Goal: Task Accomplishment & Management: Manage account settings

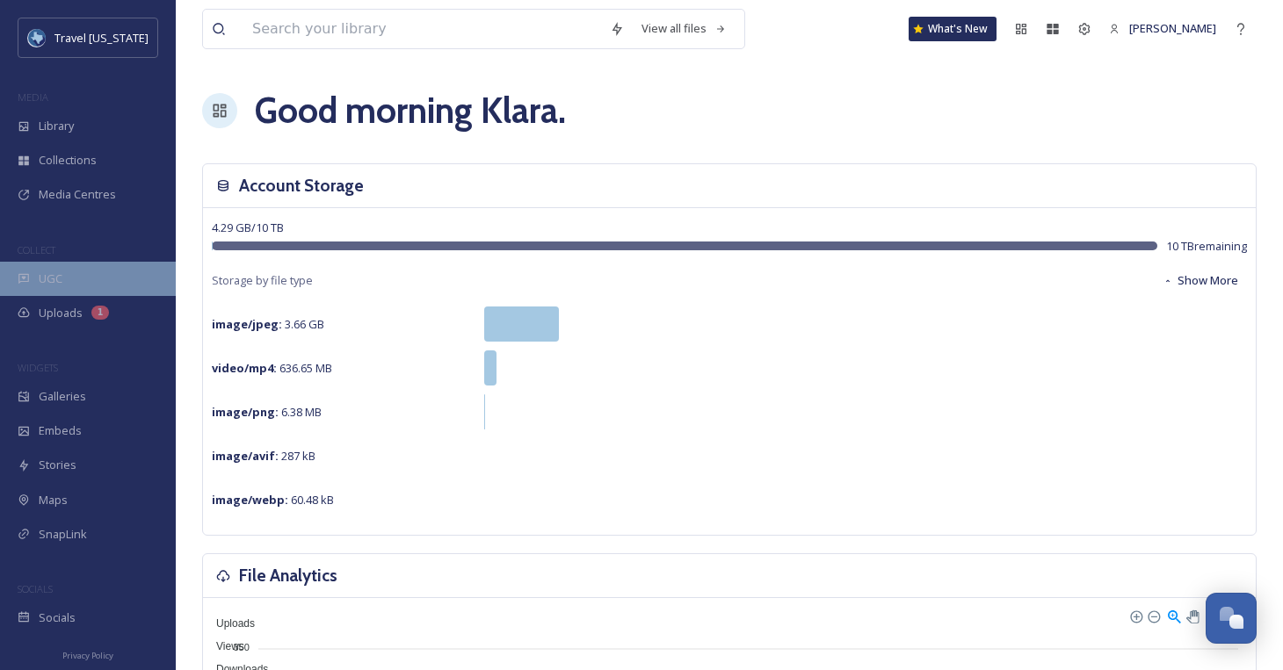
click at [78, 276] on div "UGC" at bounding box center [88, 279] width 176 height 34
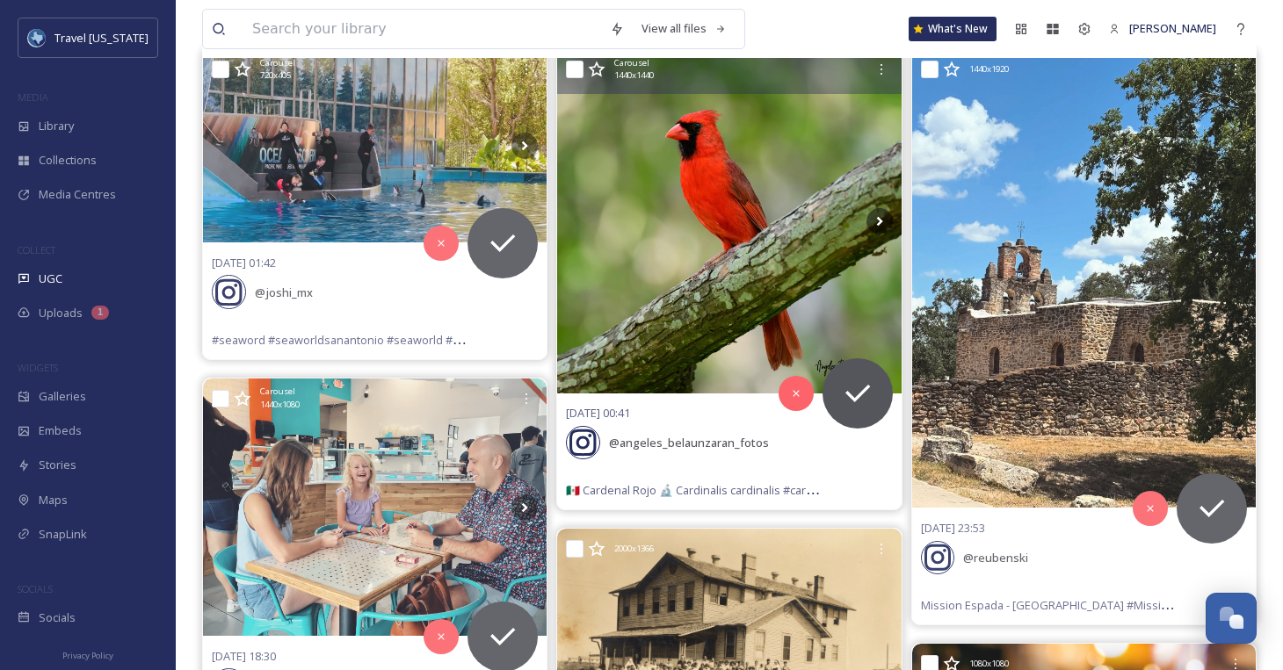
scroll to position [222, 0]
click at [853, 378] on icon at bounding box center [857, 392] width 35 height 35
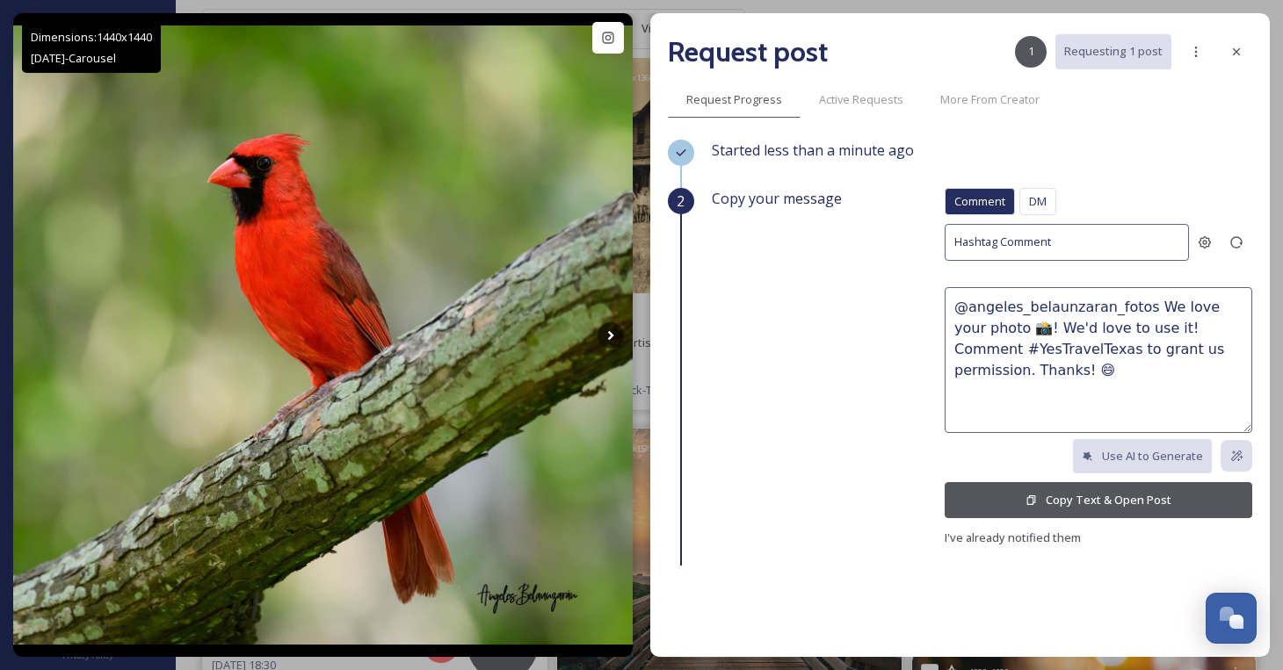
scroll to position [210, 0]
drag, startPoint x: 1232, startPoint y: 47, endPoint x: 1190, endPoint y: 68, distance: 46.8
click at [1233, 47] on icon at bounding box center [1236, 52] width 14 height 14
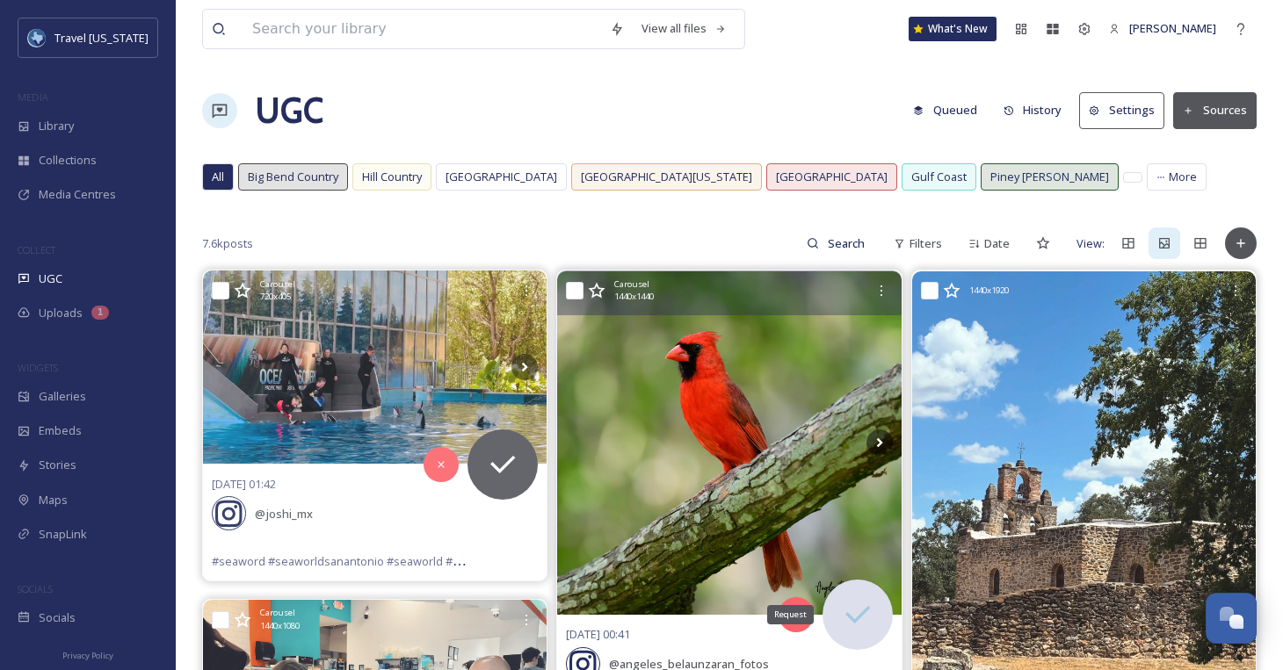
click at [879, 608] on div "Request" at bounding box center [858, 615] width 70 height 70
click at [867, 618] on icon at bounding box center [857, 615] width 35 height 35
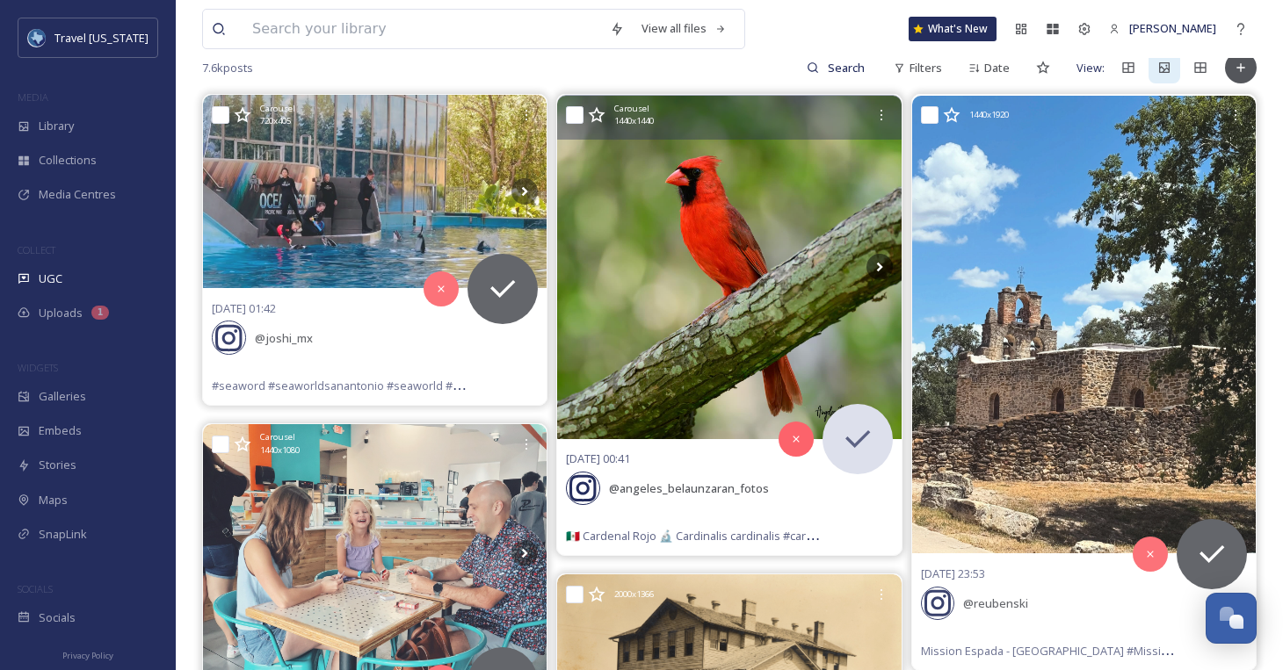
scroll to position [204, 0]
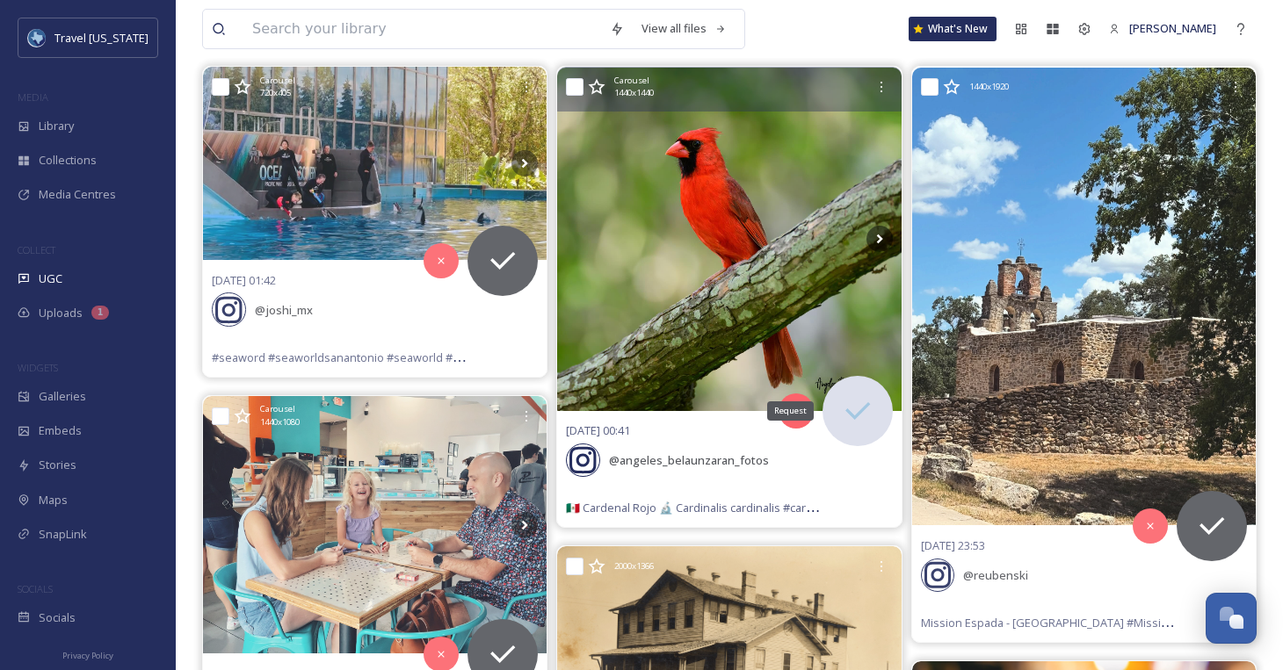
click at [857, 396] on icon at bounding box center [857, 411] width 35 height 35
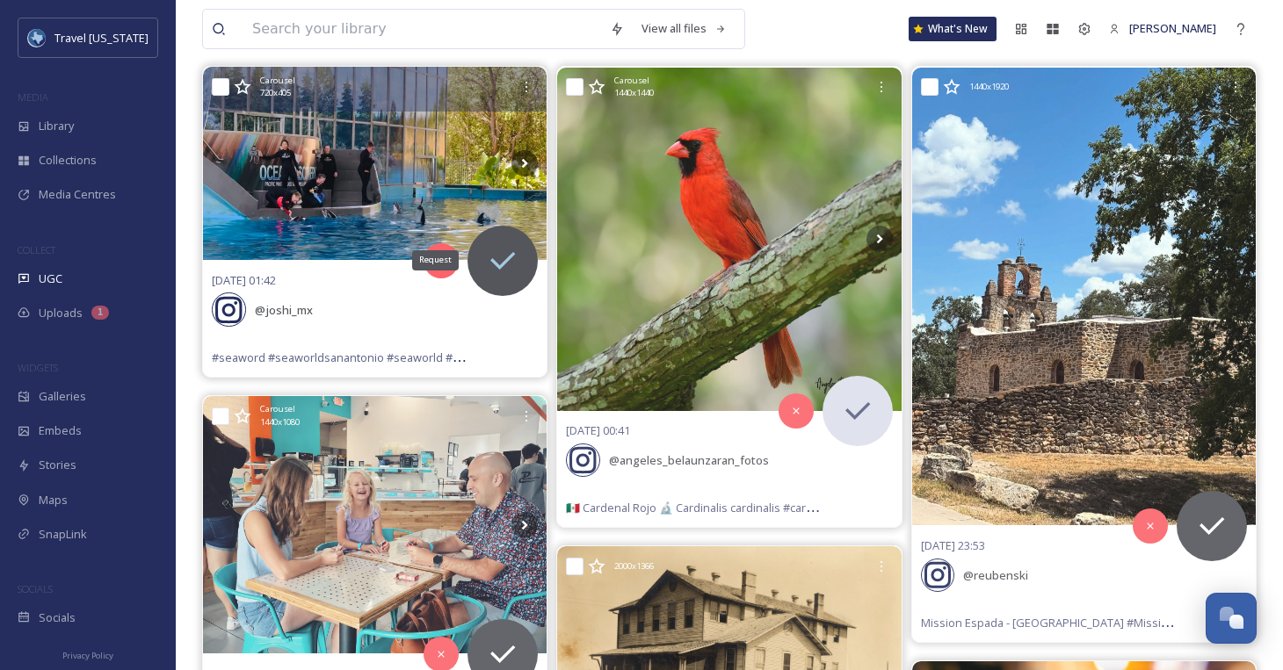
click at [481, 265] on div "Request" at bounding box center [502, 261] width 70 height 70
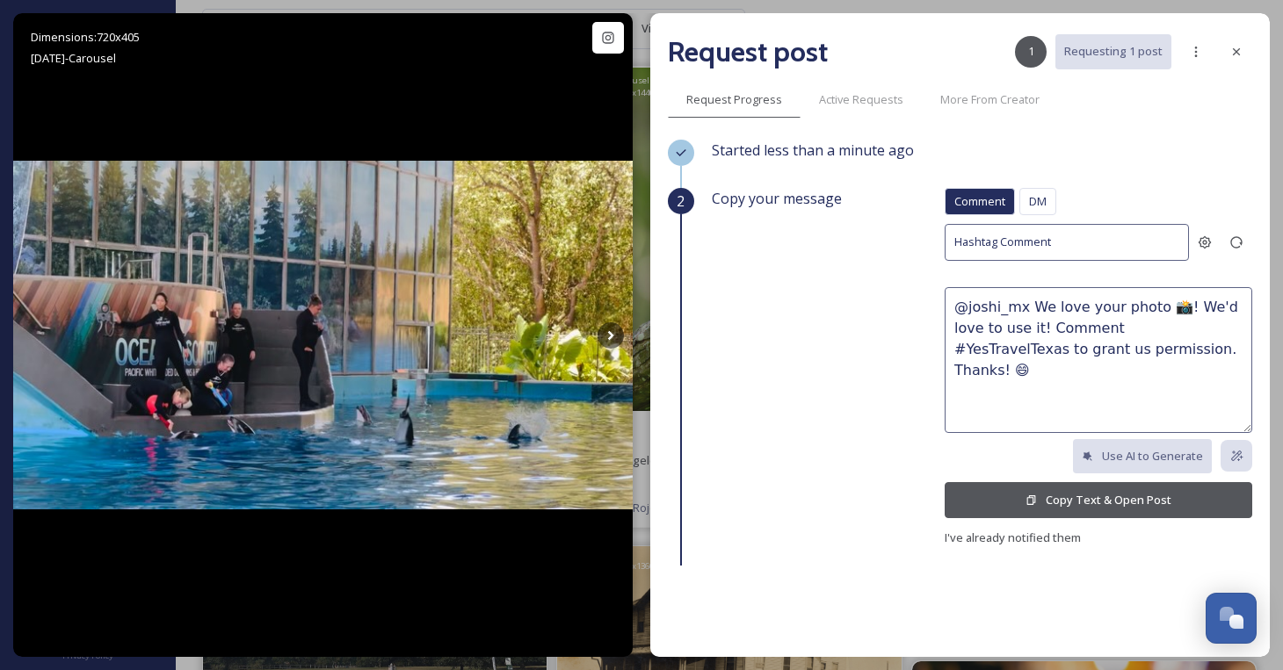
drag, startPoint x: 1170, startPoint y: 350, endPoint x: 1026, endPoint y: 301, distance: 152.0
click at [1026, 301] on textarea "@joshi_mx We love your photo 📸! We'd love to use it! Comment #YesTravelTexas to…" at bounding box center [1099, 360] width 308 height 146
click at [1173, 113] on div "Request Progress Active Requests More From Creator" at bounding box center [960, 100] width 584 height 36
click at [1045, 201] on span "DM" at bounding box center [1038, 201] width 18 height 17
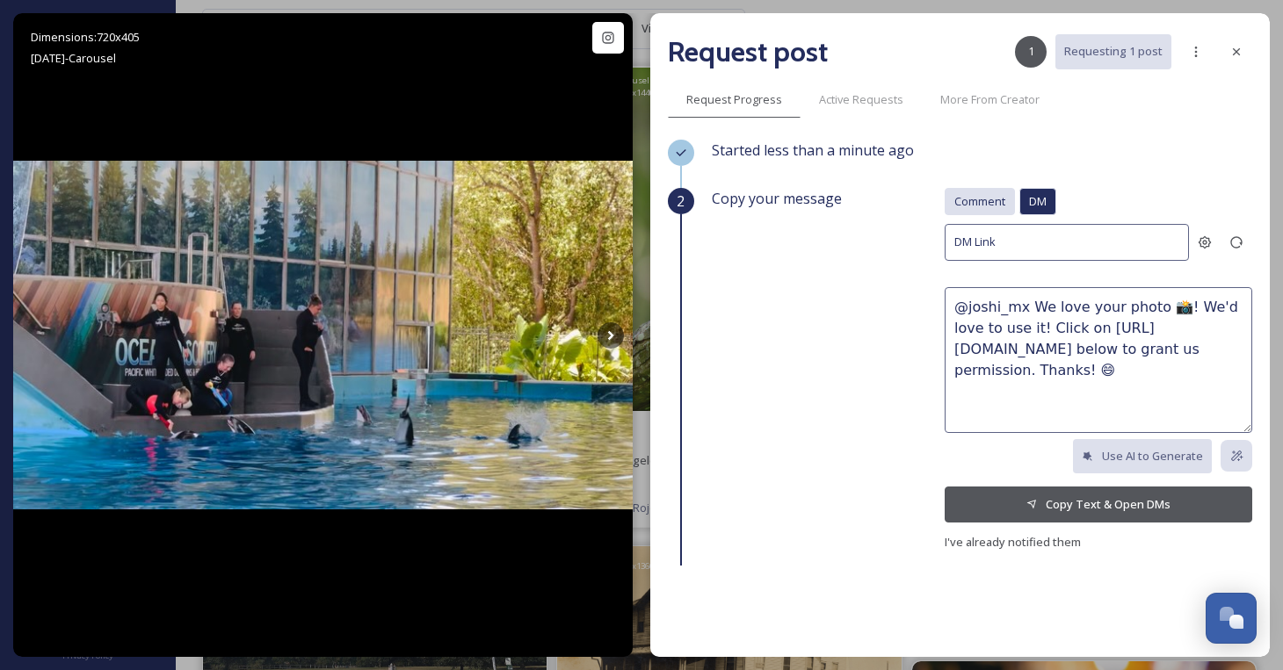
click at [970, 196] on span "Comment" at bounding box center [979, 201] width 51 height 17
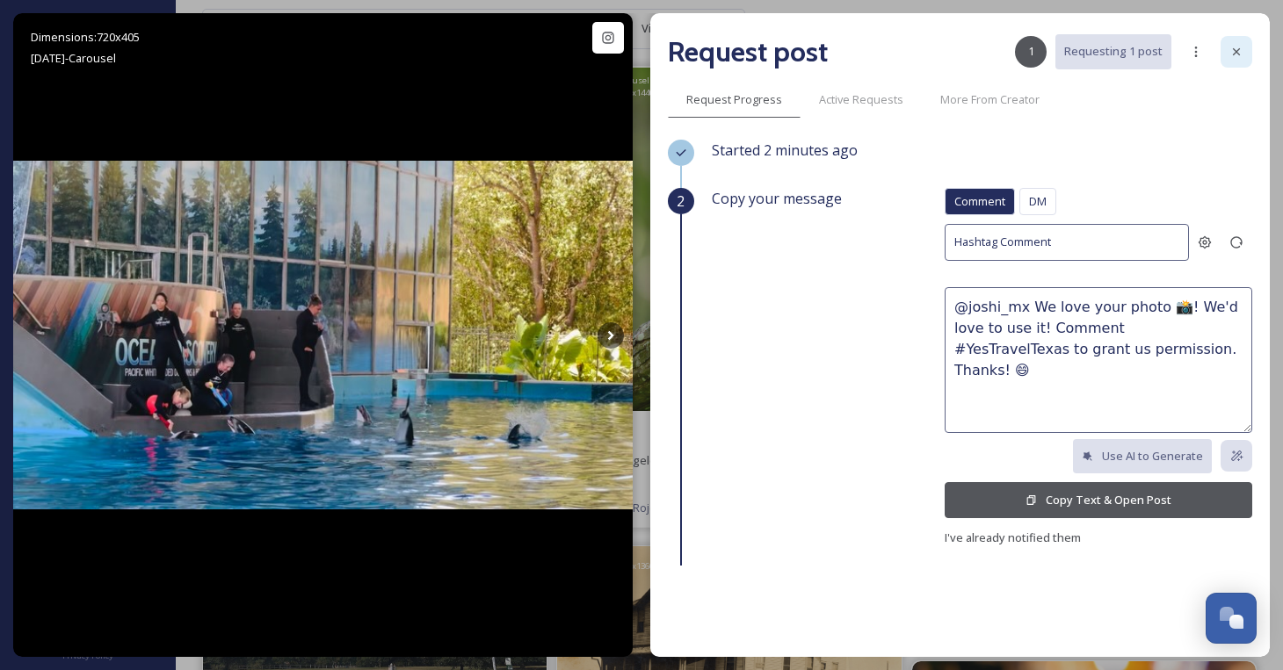
click at [1232, 53] on icon at bounding box center [1236, 52] width 14 height 14
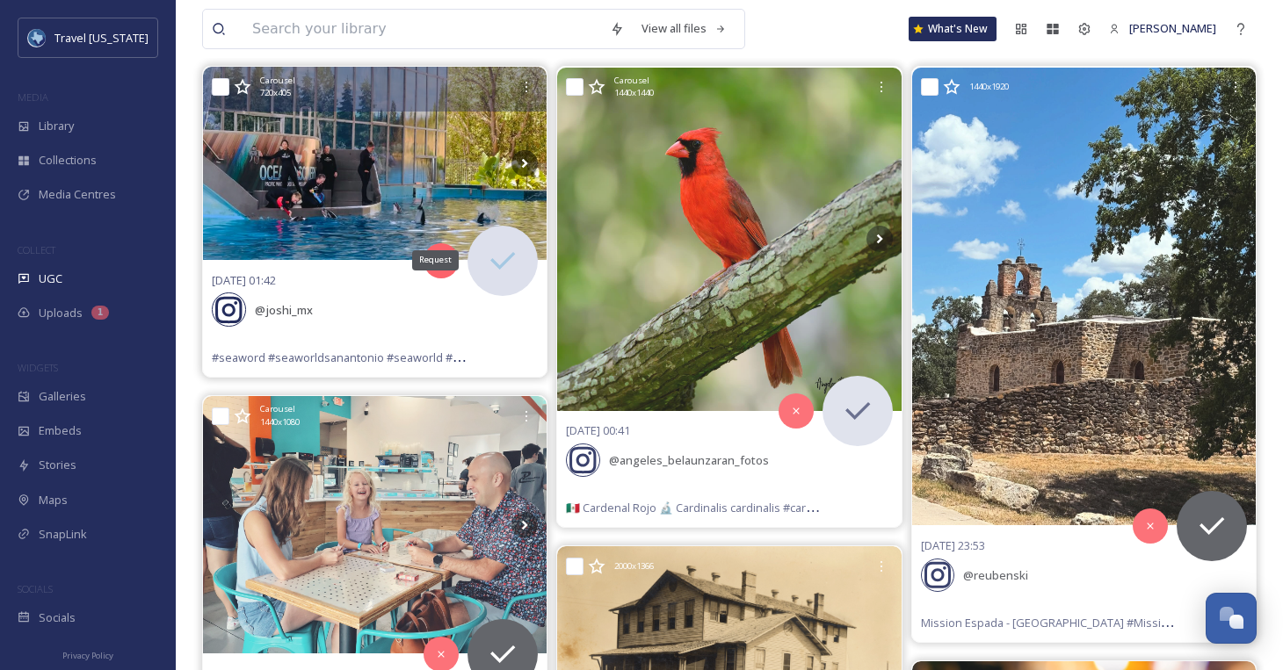
click at [488, 264] on icon at bounding box center [502, 260] width 35 height 35
click at [442, 260] on icon at bounding box center [441, 260] width 6 height 6
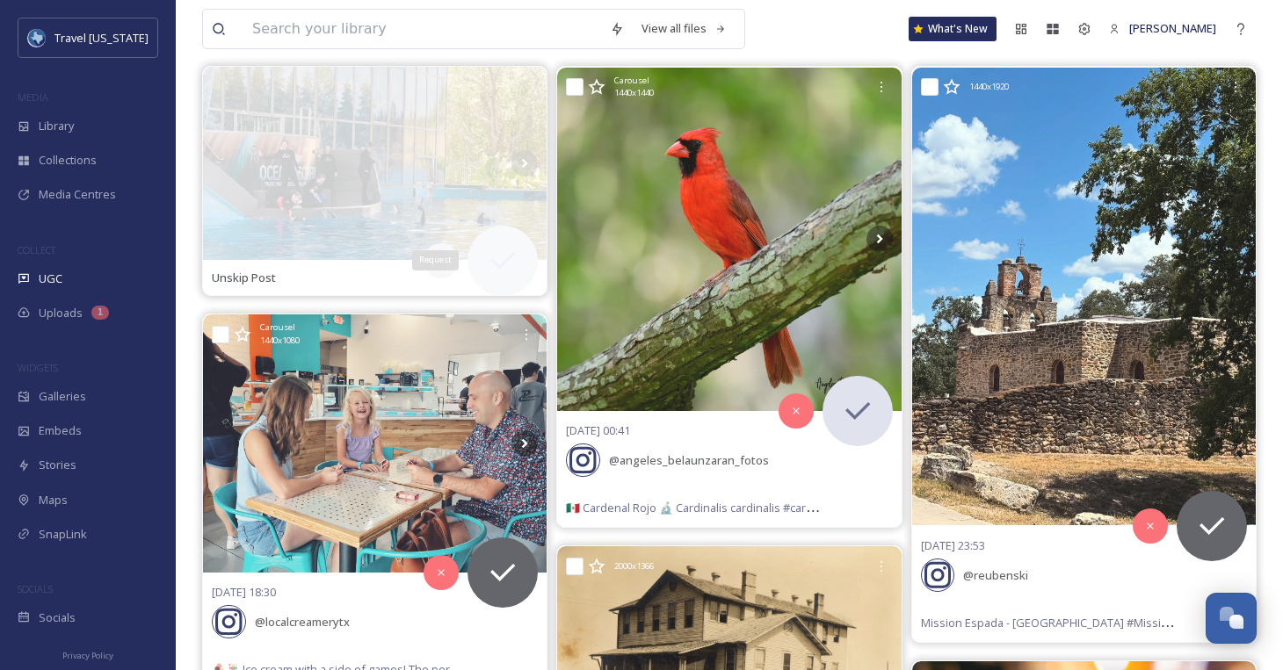
click at [493, 249] on icon at bounding box center [502, 260] width 35 height 35
click at [246, 280] on span "Unskip Post" at bounding box center [244, 278] width 64 height 17
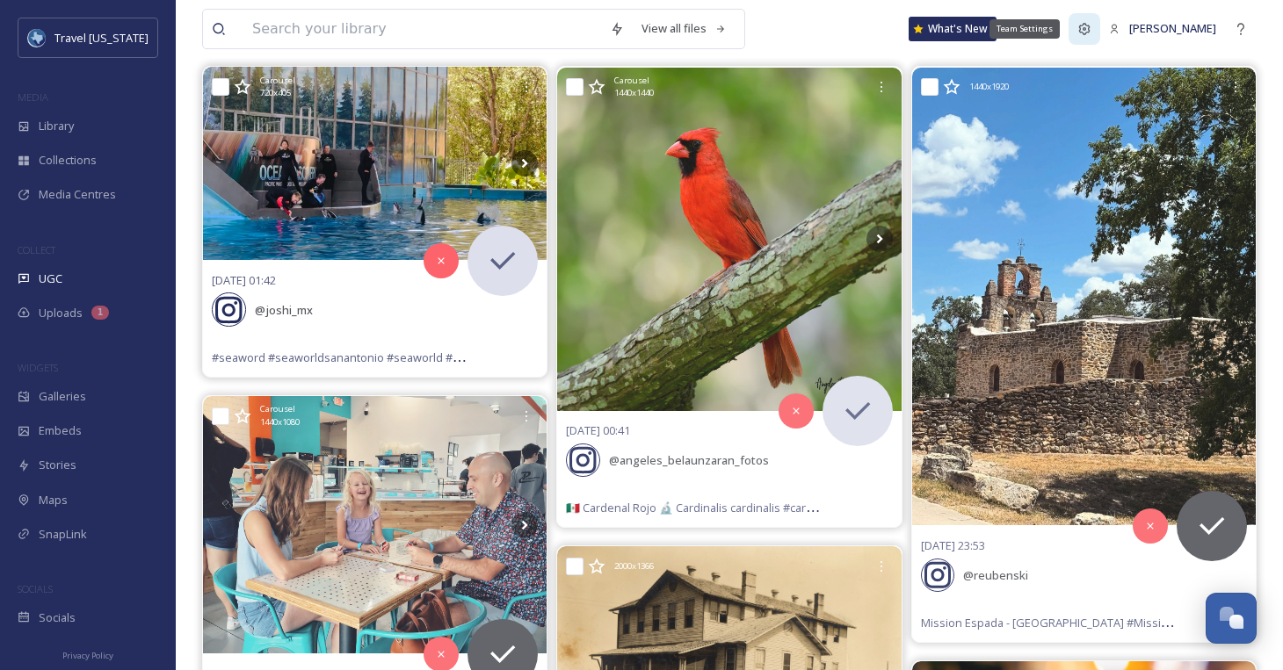
click at [1100, 25] on div "Team Settings" at bounding box center [1085, 29] width 32 height 32
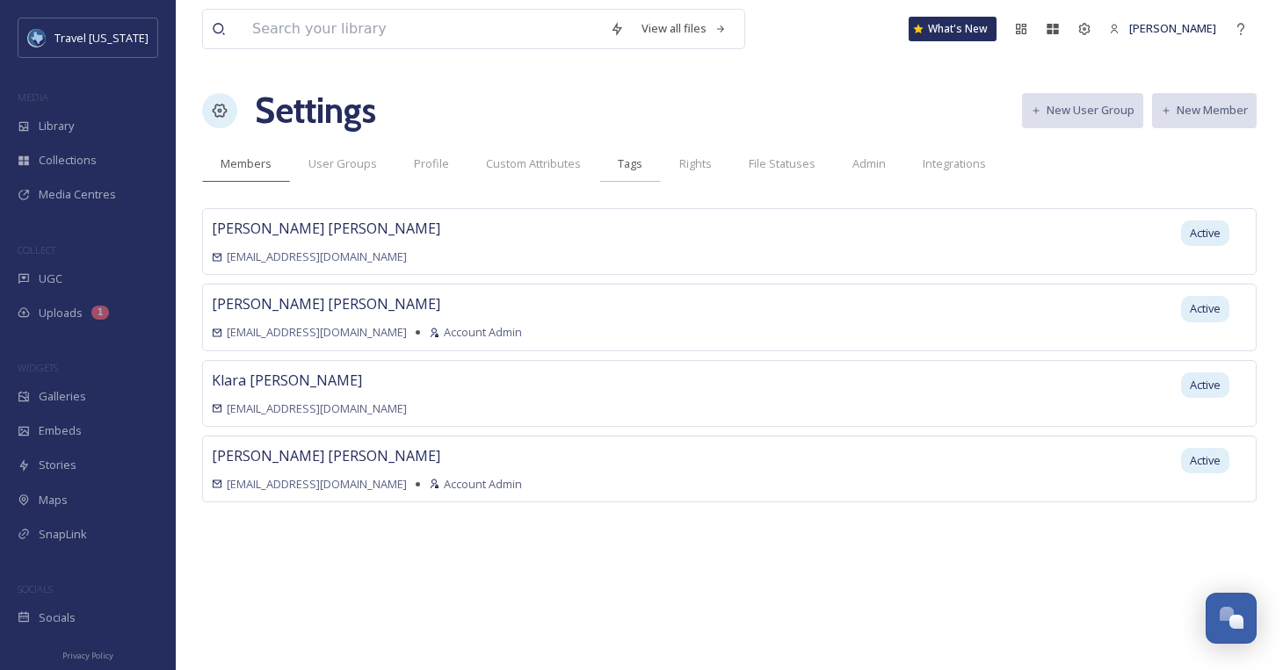
click at [638, 163] on div "Tags" at bounding box center [630, 164] width 62 height 36
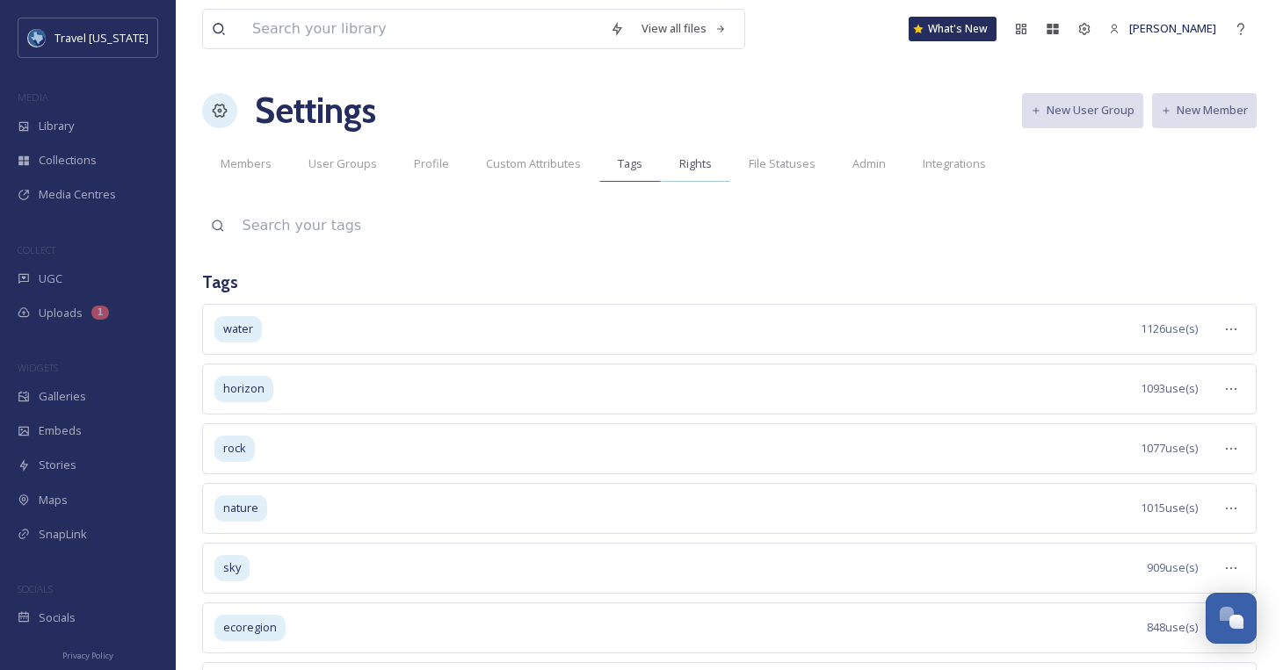
click at [690, 162] on span "Rights" at bounding box center [695, 164] width 33 height 17
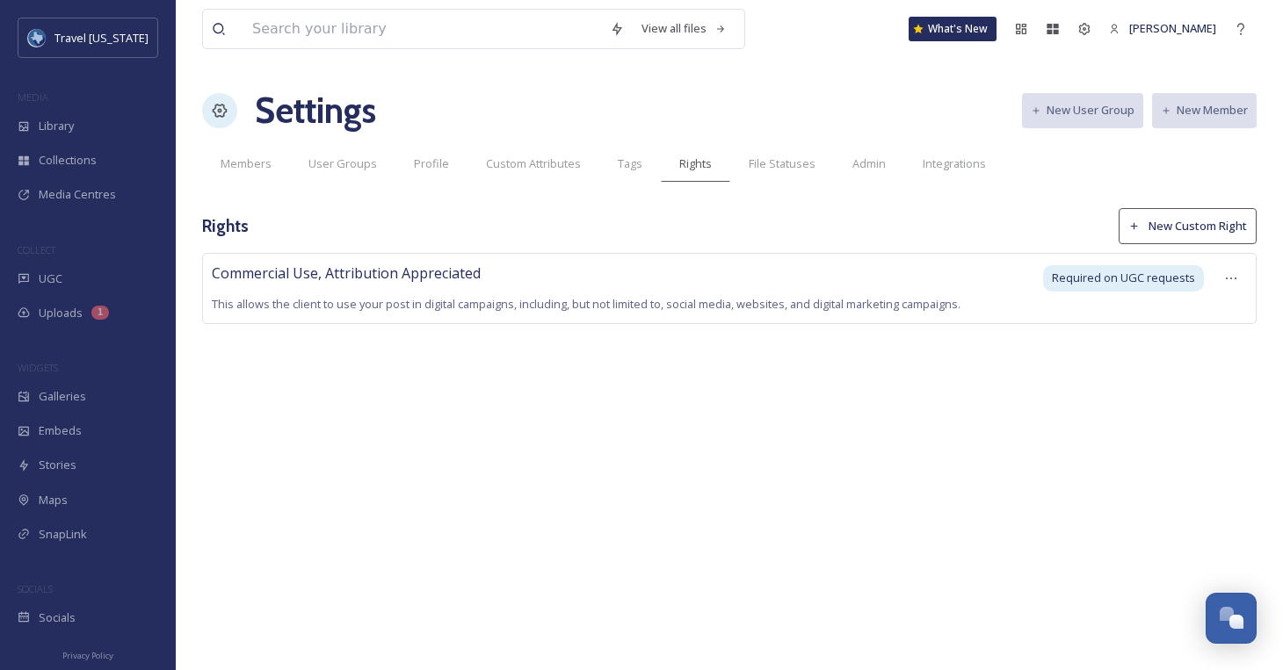
click at [699, 300] on span "This allows the client to use your post in digital campaigns, including, but no…" at bounding box center [586, 304] width 749 height 16
click at [1228, 279] on icon at bounding box center [1231, 279] width 14 height 14
click at [1199, 353] on span "Edit Right" at bounding box center [1189, 352] width 48 height 17
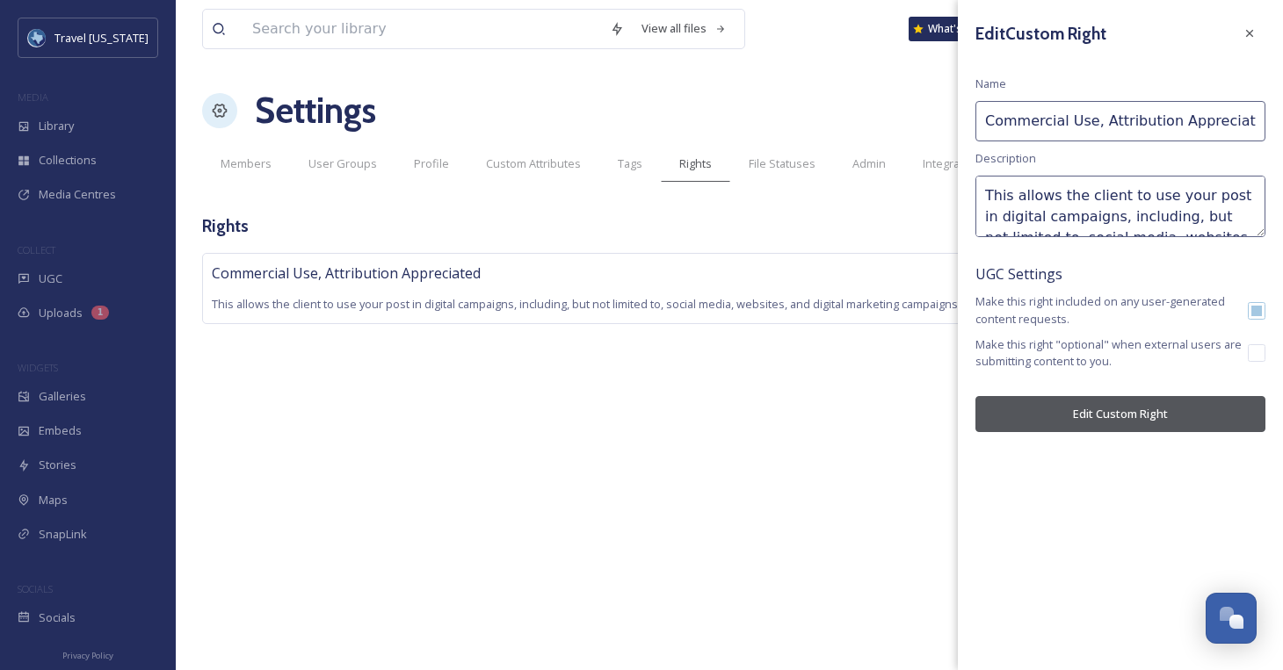
click at [901, 221] on div "Rights New Custom Right" at bounding box center [729, 226] width 1054 height 36
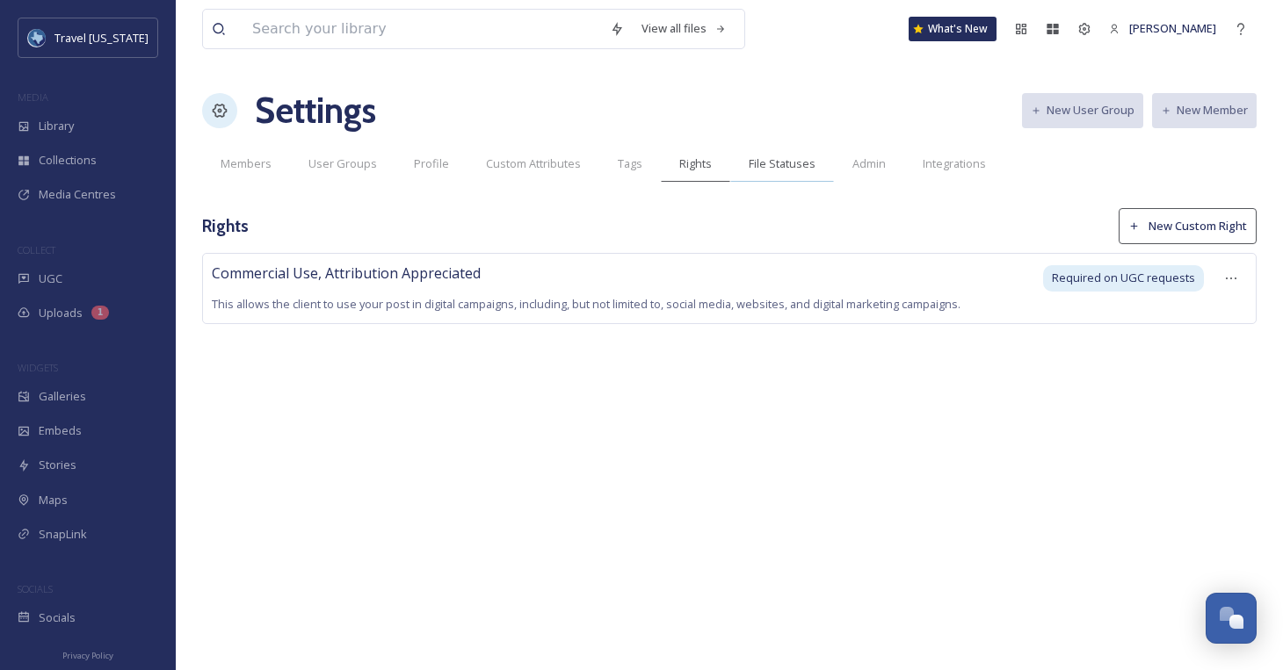
click at [789, 163] on span "File Statuses" at bounding box center [782, 164] width 67 height 17
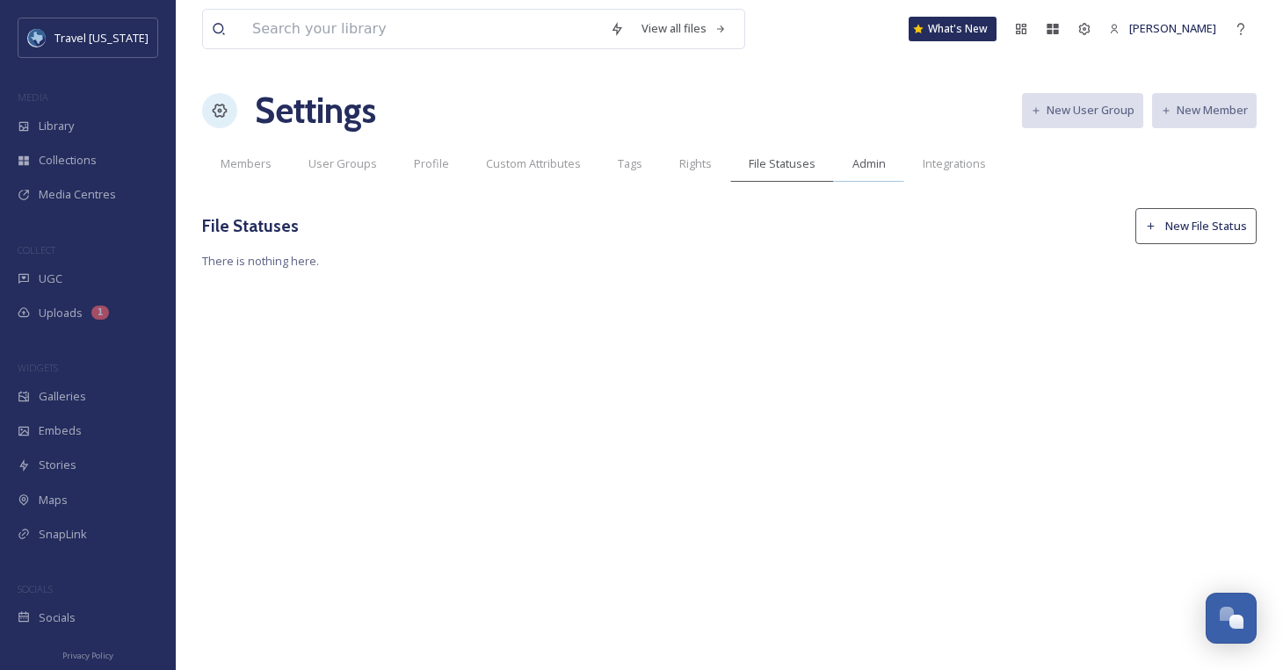
click at [858, 171] on span "Admin" at bounding box center [868, 164] width 33 height 17
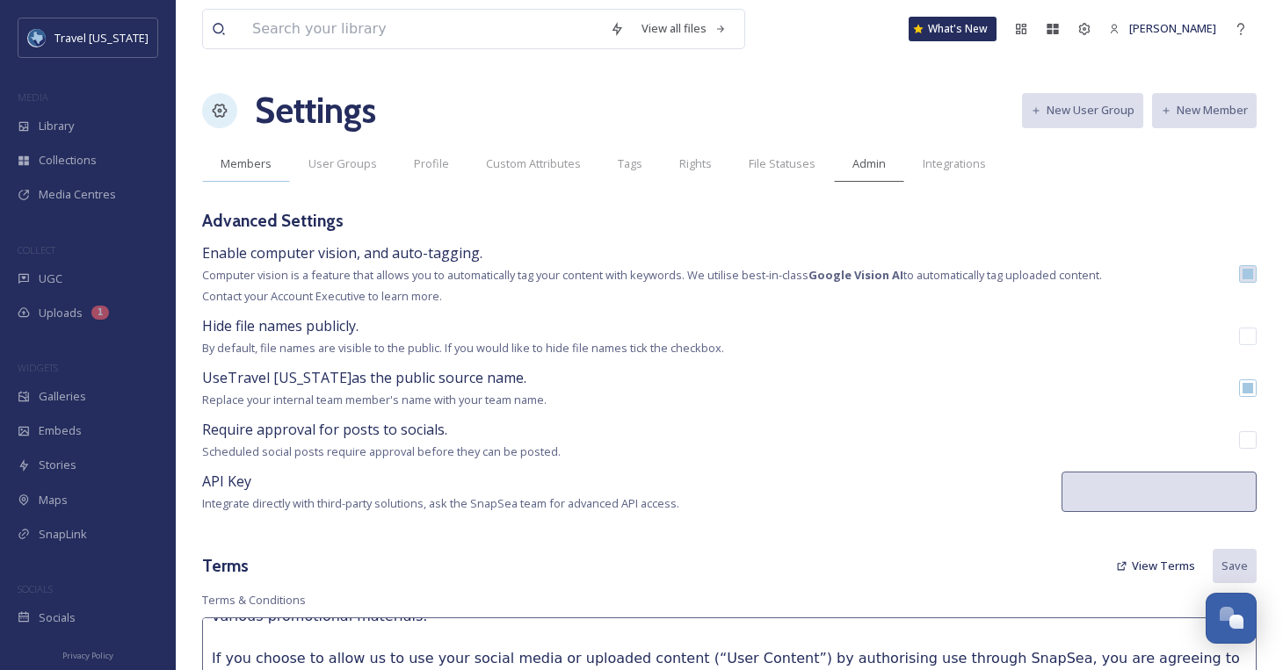
click at [248, 158] on span "Members" at bounding box center [246, 164] width 51 height 17
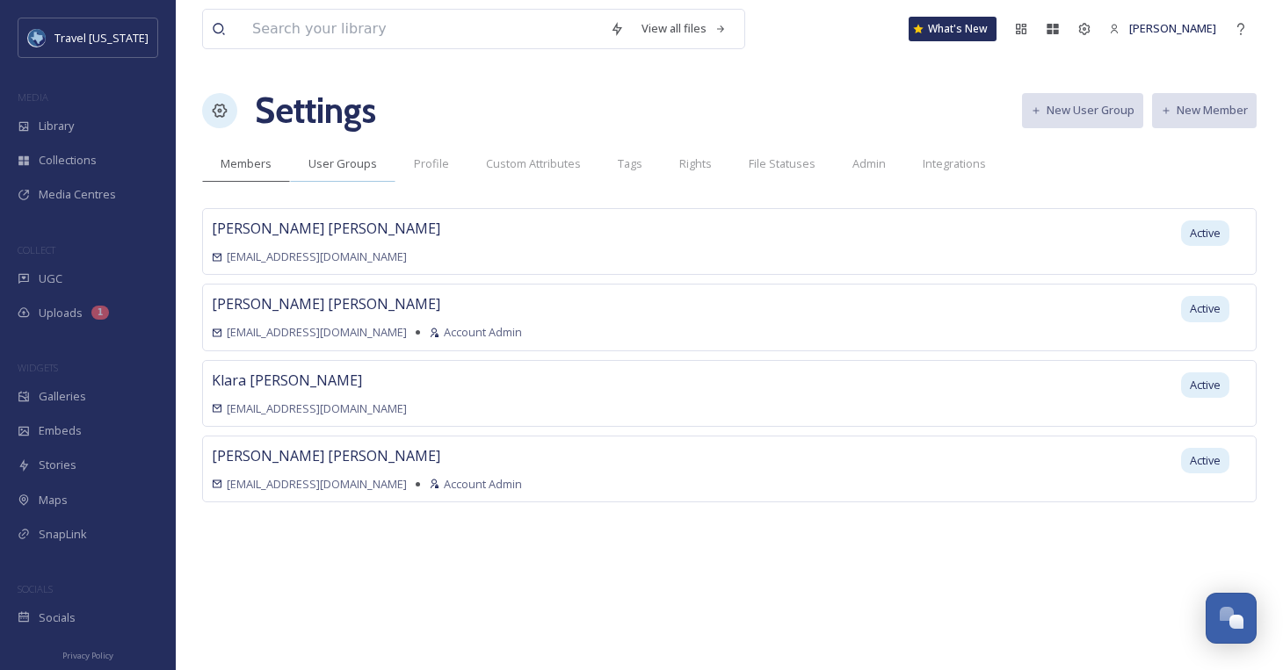
click at [315, 161] on span "User Groups" at bounding box center [342, 164] width 69 height 17
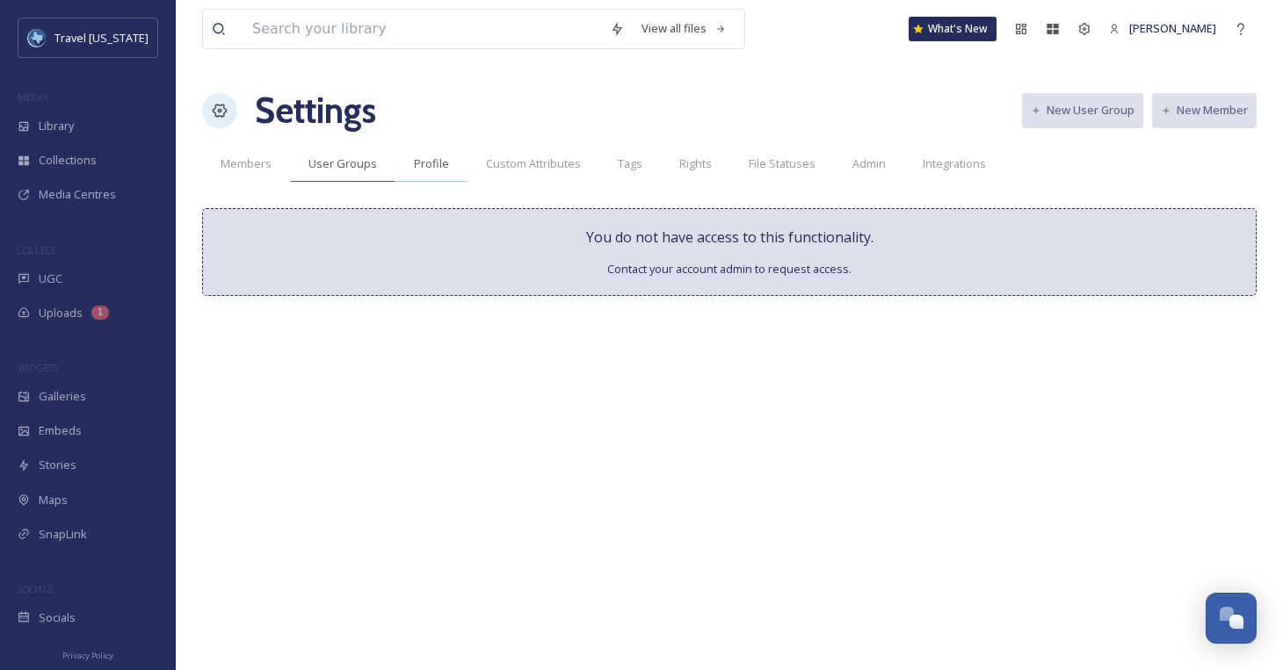
click at [461, 164] on div "Profile" at bounding box center [431, 164] width 72 height 36
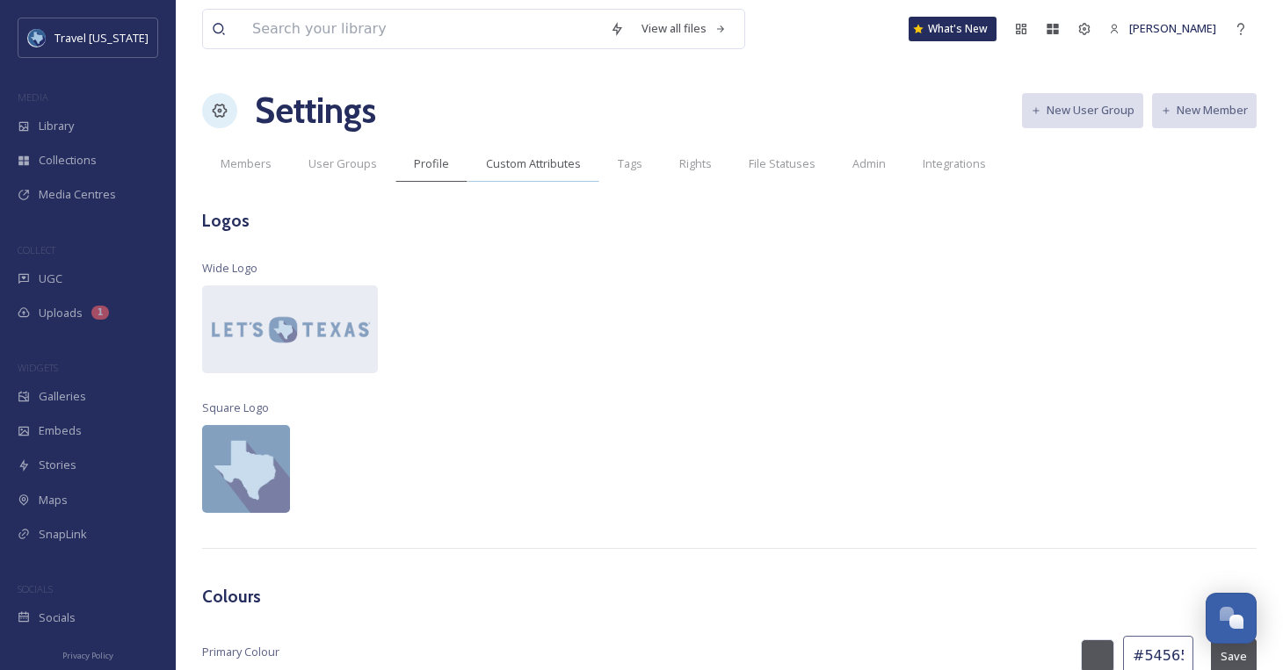
click at [533, 165] on span "Custom Attributes" at bounding box center [533, 164] width 95 height 17
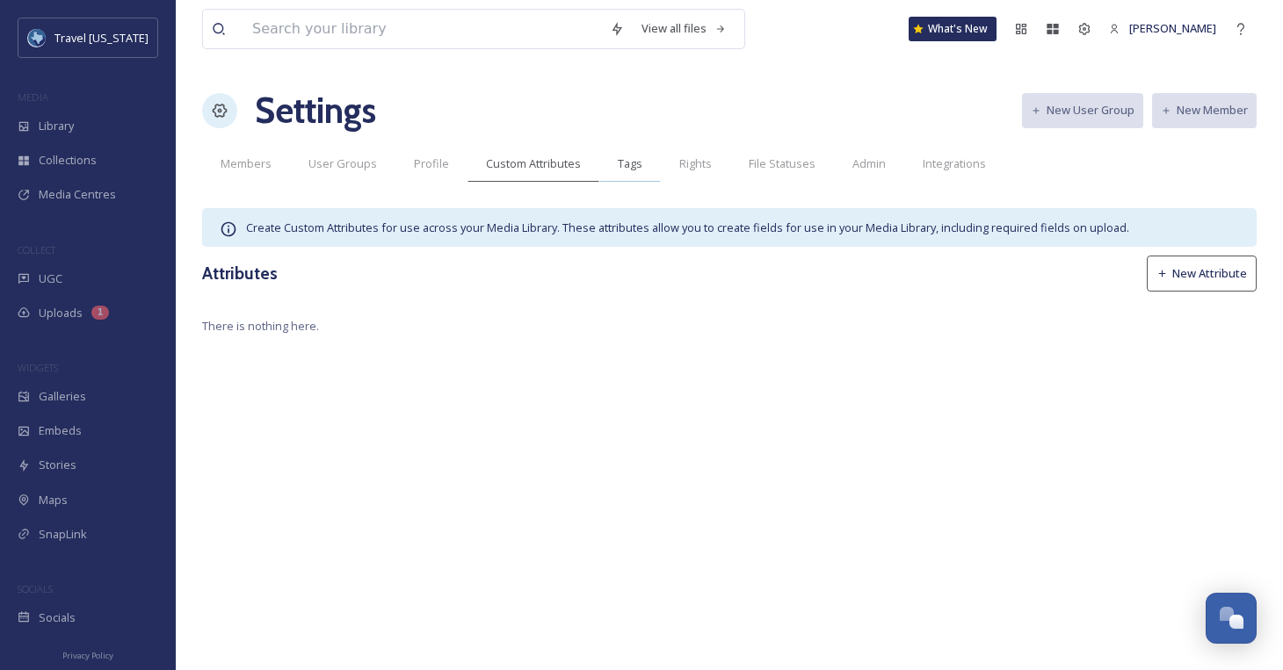
click at [625, 163] on span "Tags" at bounding box center [630, 164] width 25 height 17
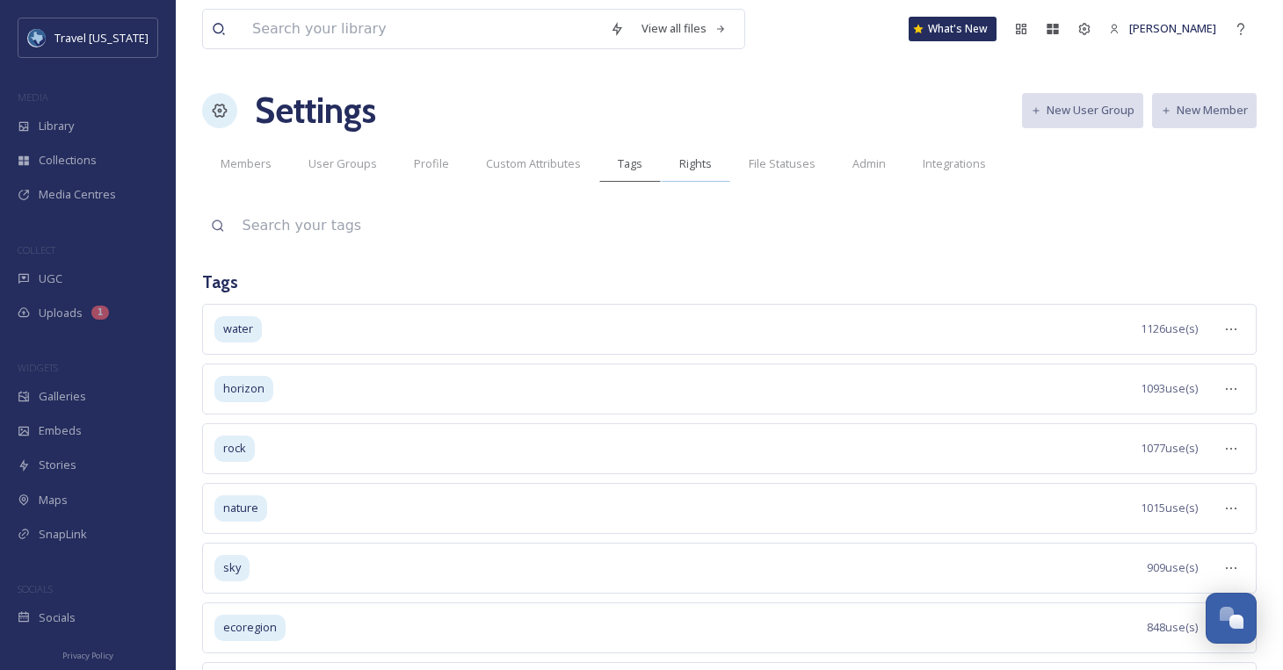
click at [688, 167] on span "Rights" at bounding box center [695, 164] width 33 height 17
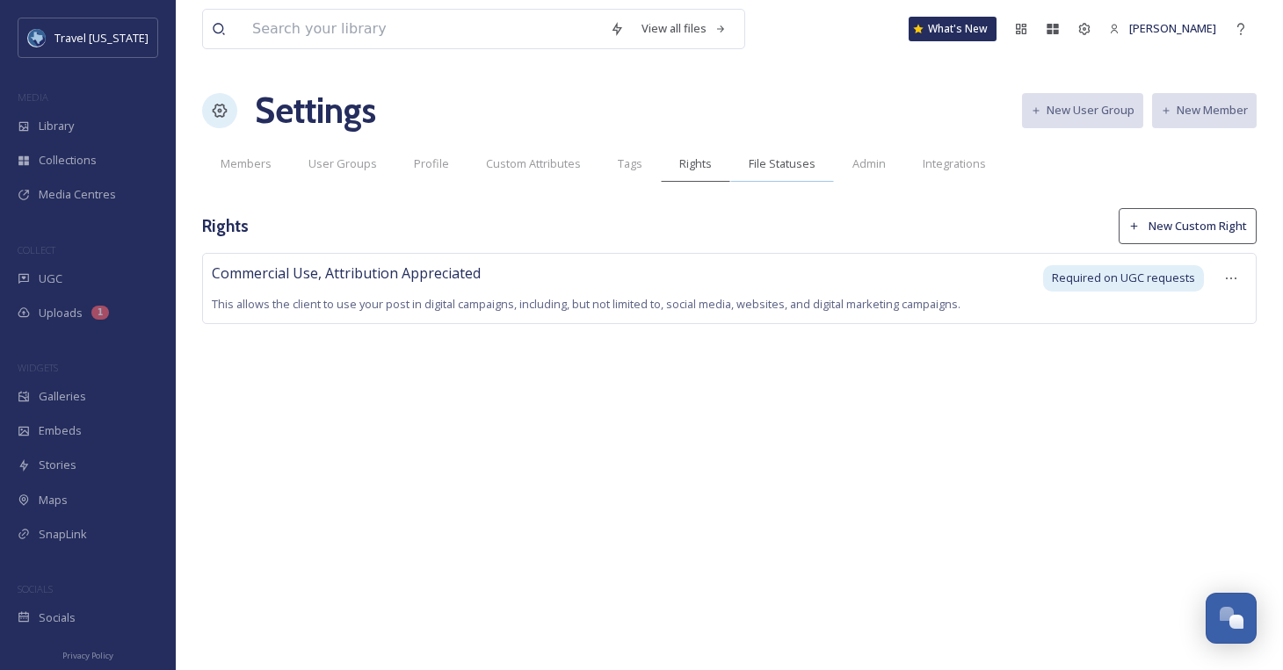
click at [776, 169] on span "File Statuses" at bounding box center [782, 164] width 67 height 17
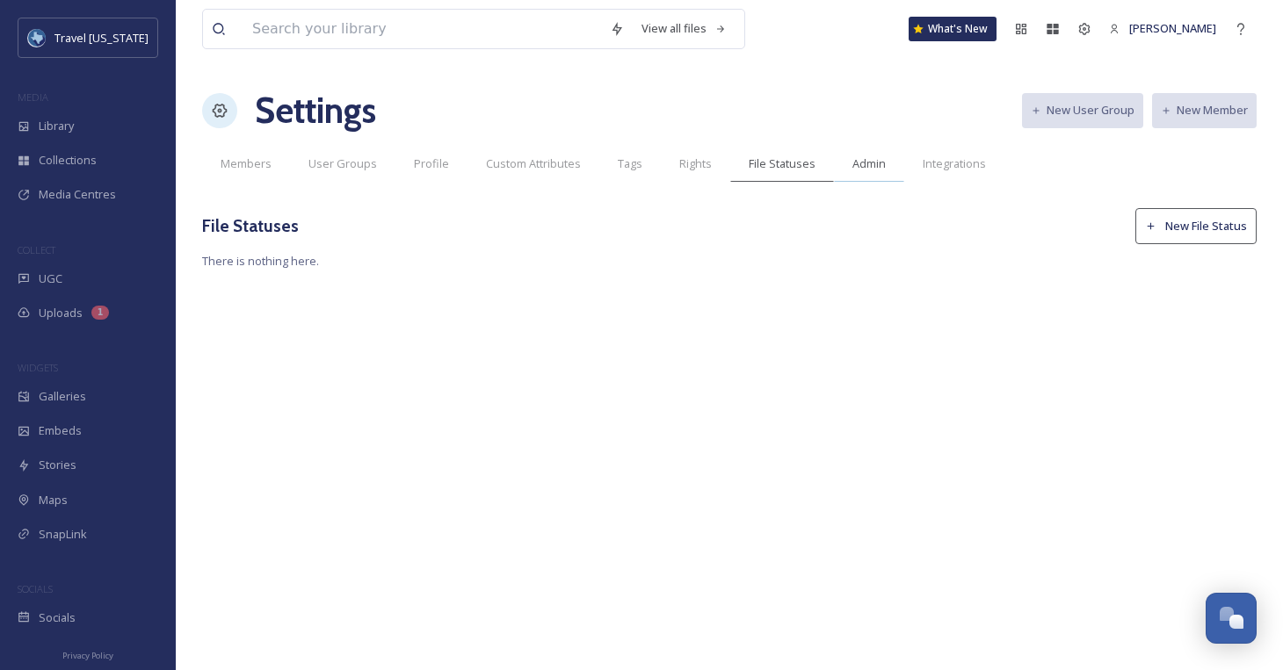
click at [862, 167] on span "Admin" at bounding box center [868, 164] width 33 height 17
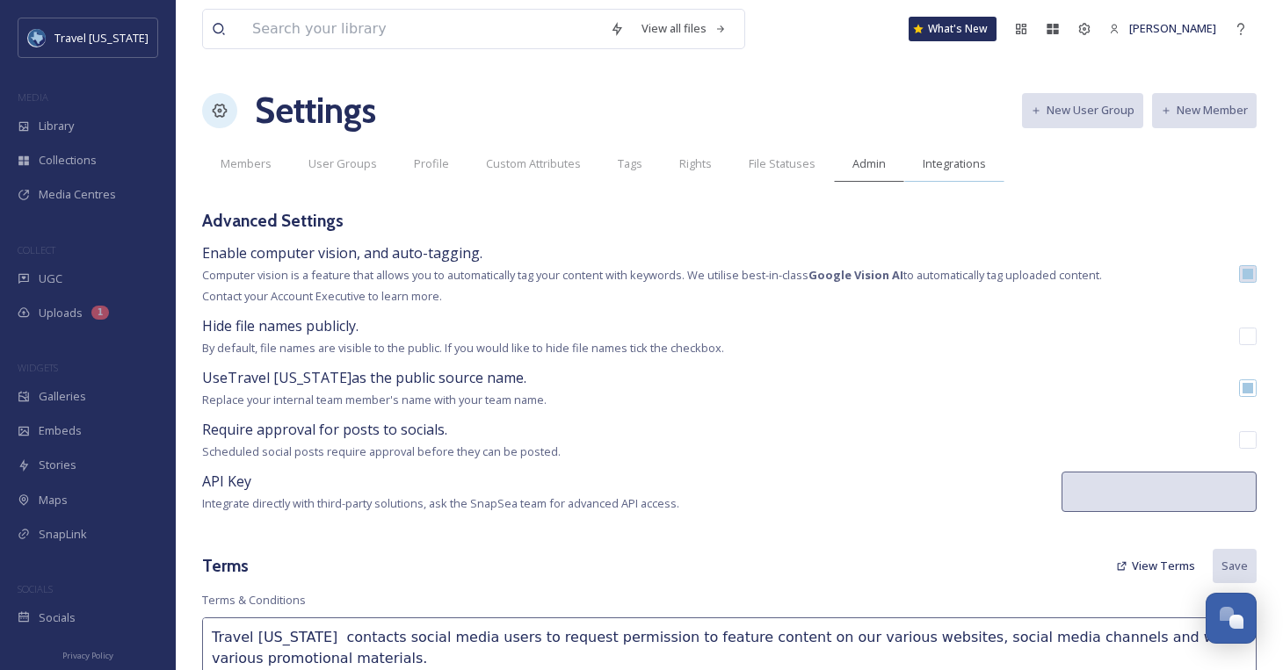
click at [954, 170] on span "Integrations" at bounding box center [954, 164] width 63 height 17
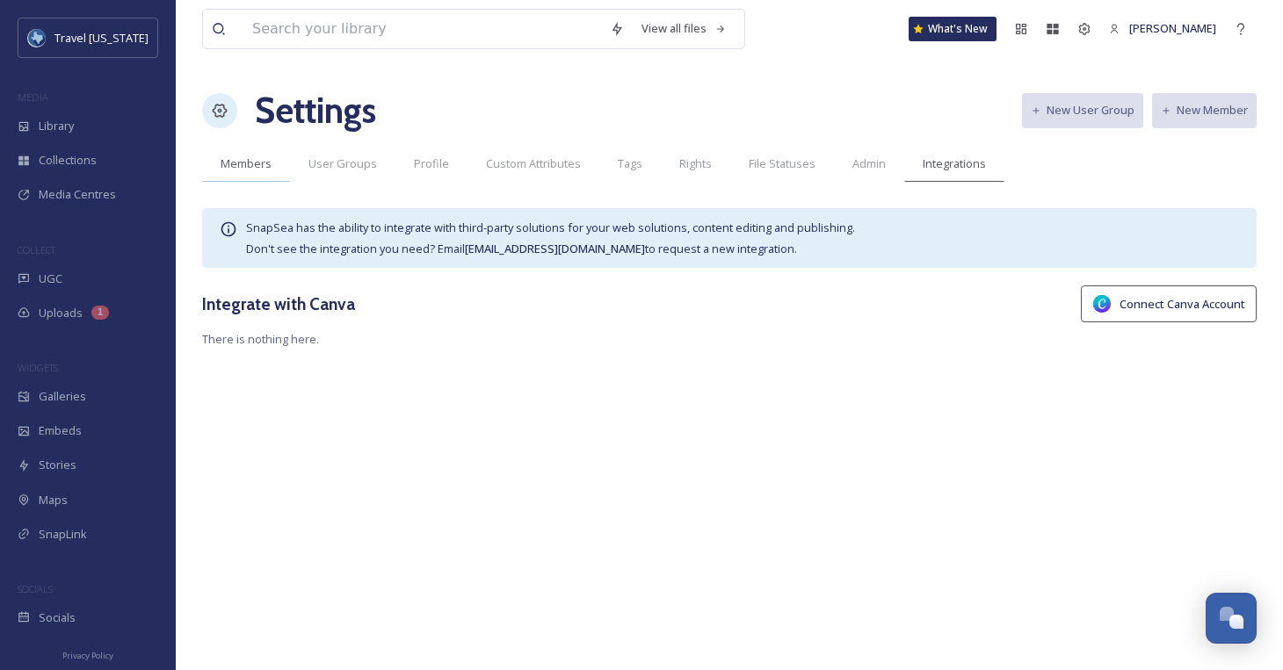
click at [261, 166] on span "Members" at bounding box center [246, 164] width 51 height 17
